Goal: Information Seeking & Learning: Compare options

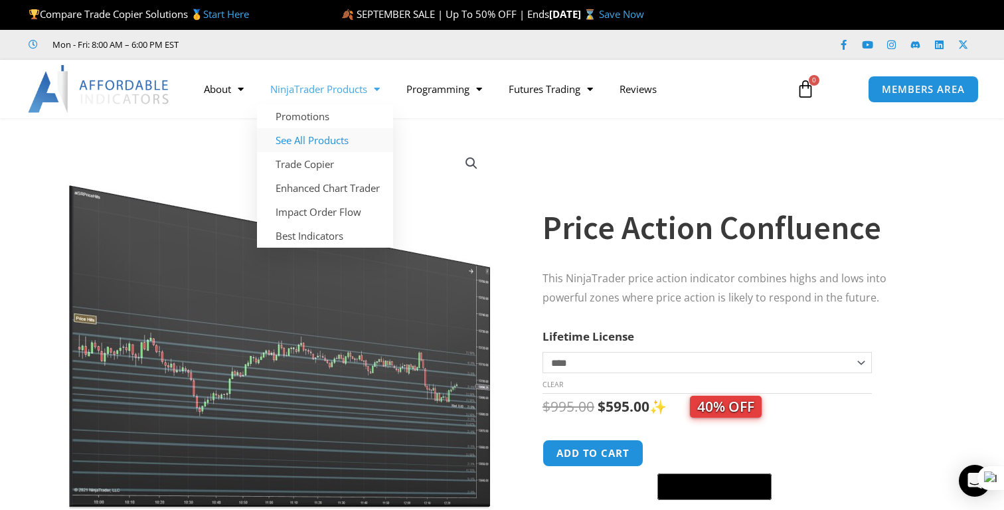
click at [321, 141] on link "See All Products" at bounding box center [325, 140] width 136 height 24
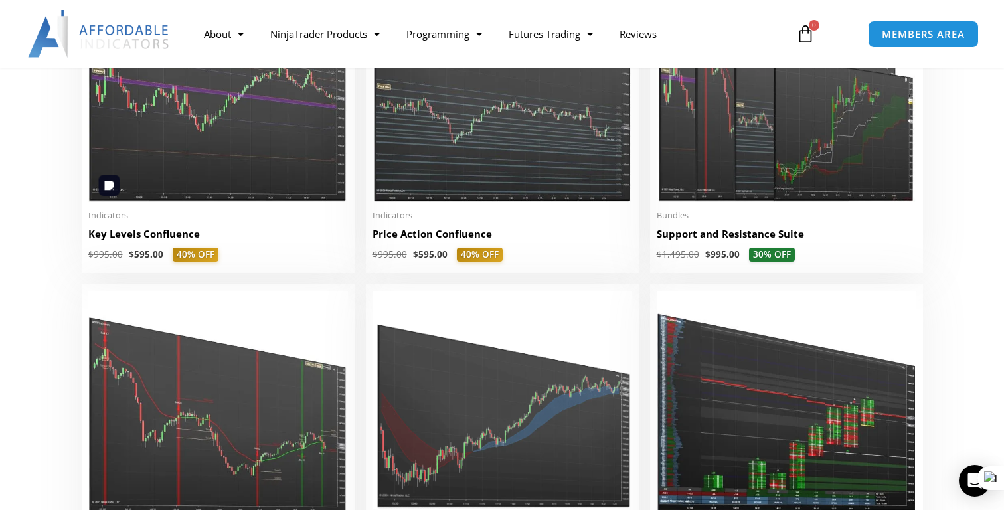
scroll to position [1938, 0]
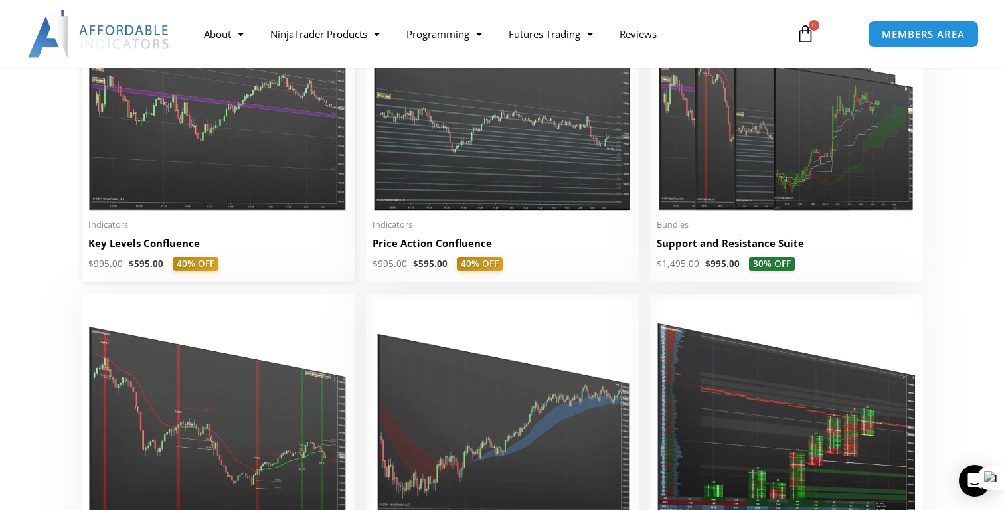
click at [143, 245] on h2 "Key Levels Confluence" at bounding box center [218, 243] width 260 height 14
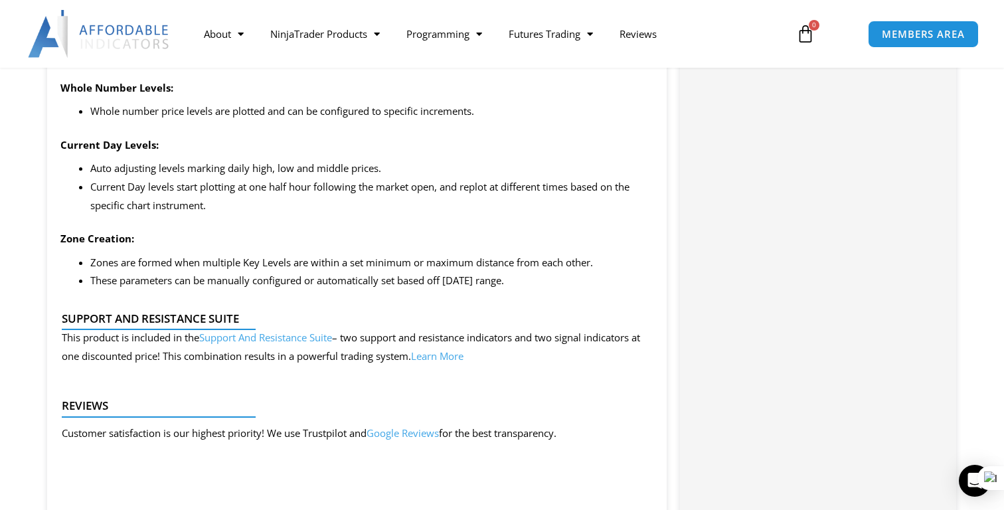
scroll to position [1470, 0]
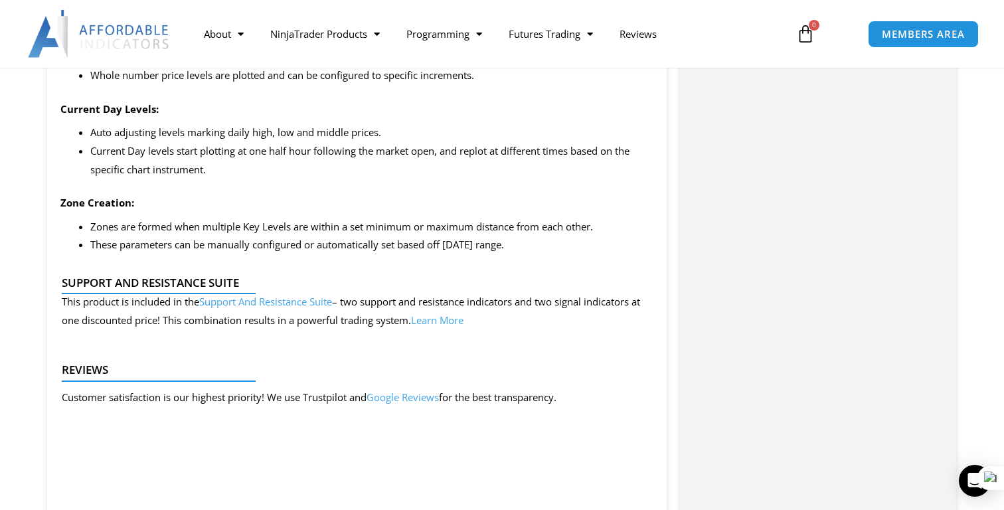
click at [143, 245] on li "These parameters can be manually configured or automatically set based off yest…" at bounding box center [371, 245] width 563 height 19
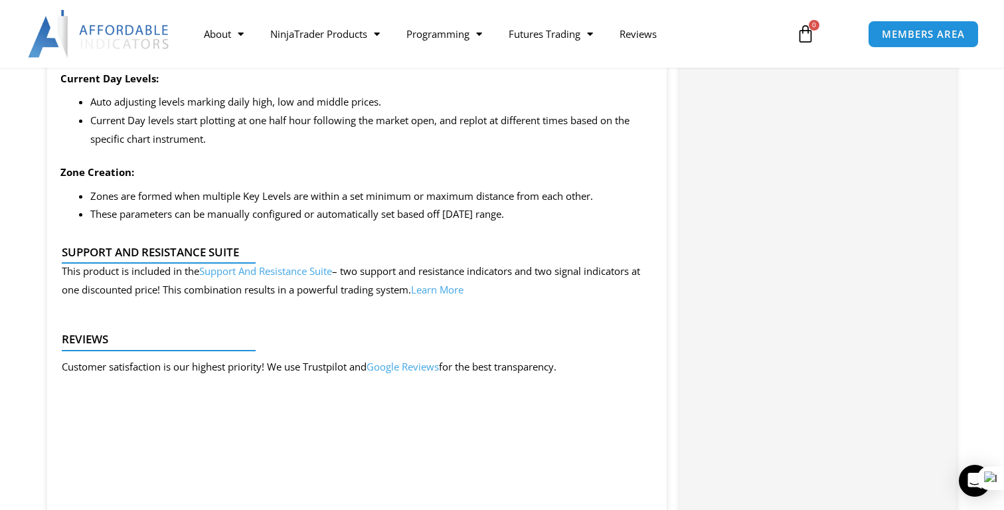
scroll to position [1503, 0]
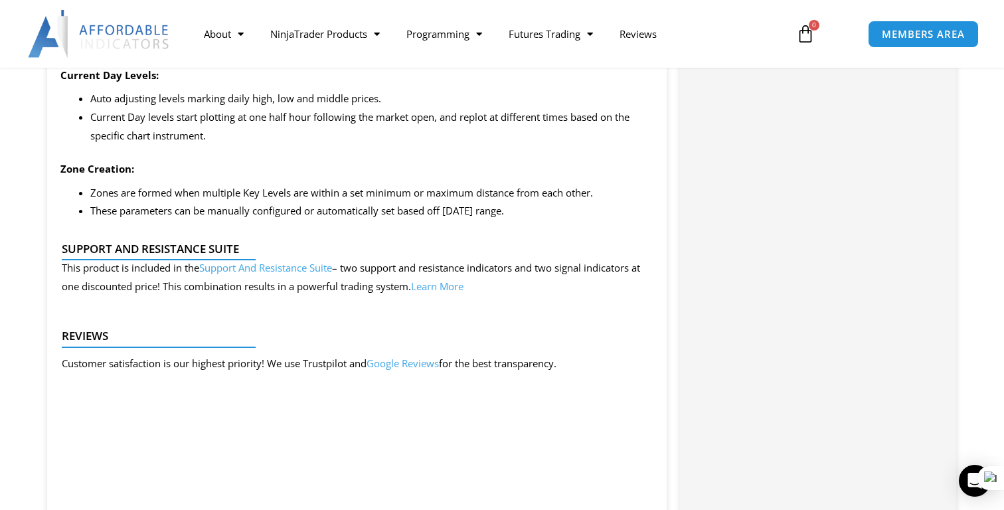
click at [290, 268] on link "Support And Resistance Suite" at bounding box center [265, 267] width 133 height 13
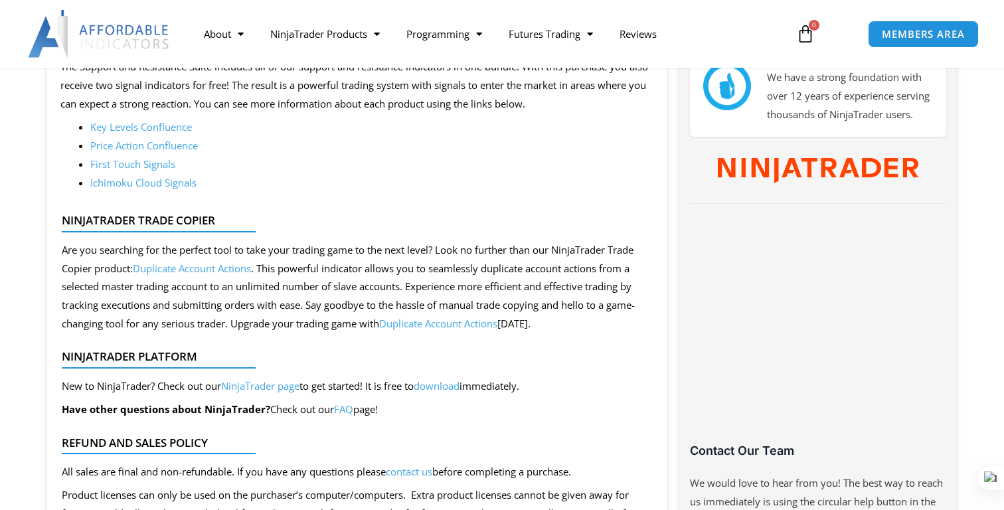
scroll to position [646, 0]
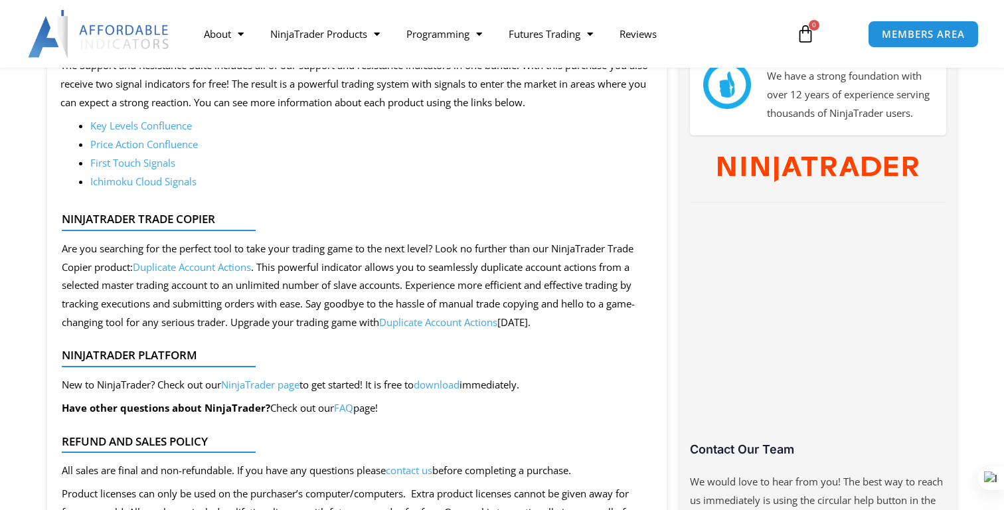
click at [128, 142] on link "Price Action Confluence" at bounding box center [144, 143] width 108 height 13
click at [167, 143] on link "Price Action Confluence" at bounding box center [144, 143] width 108 height 13
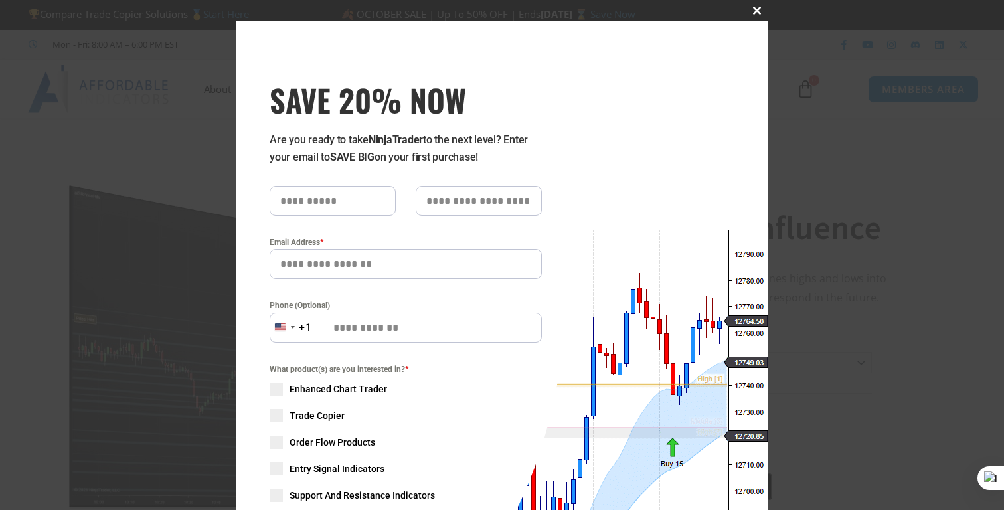
click at [750, 8] on span "SAVE 20% NOW popup" at bounding box center [756, 11] width 21 height 8
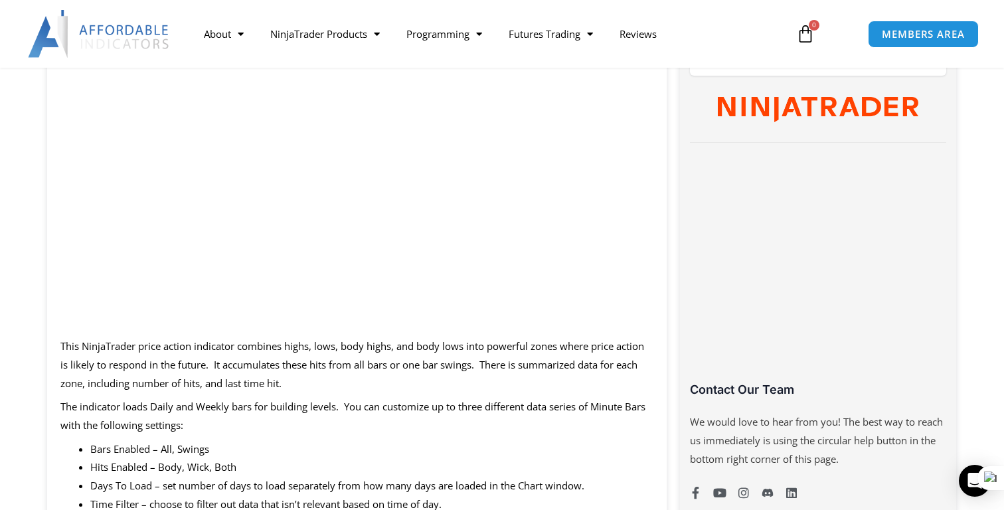
scroll to position [695, 0]
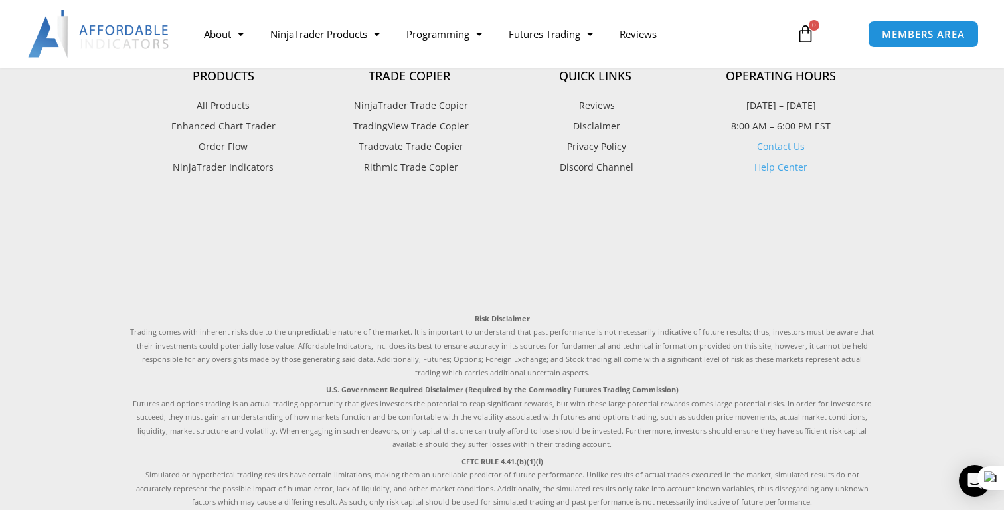
scroll to position [2276, 0]
